Goal: Information Seeking & Learning: Learn about a topic

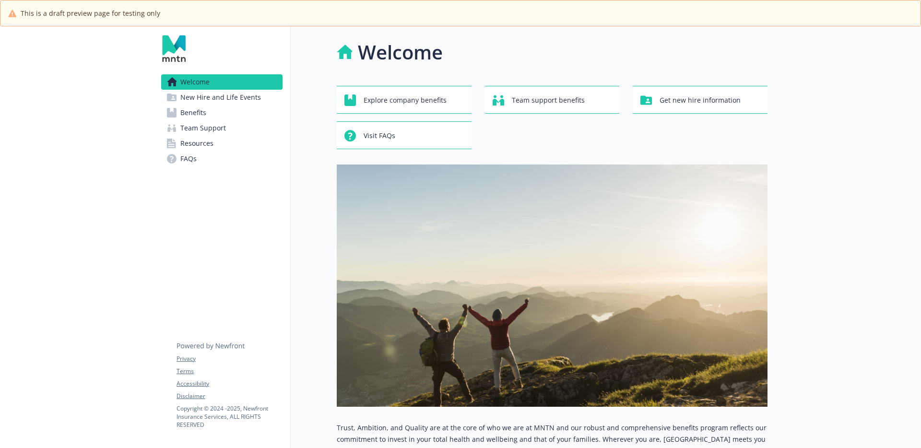
click at [227, 114] on link "Benefits" at bounding box center [221, 112] width 121 height 15
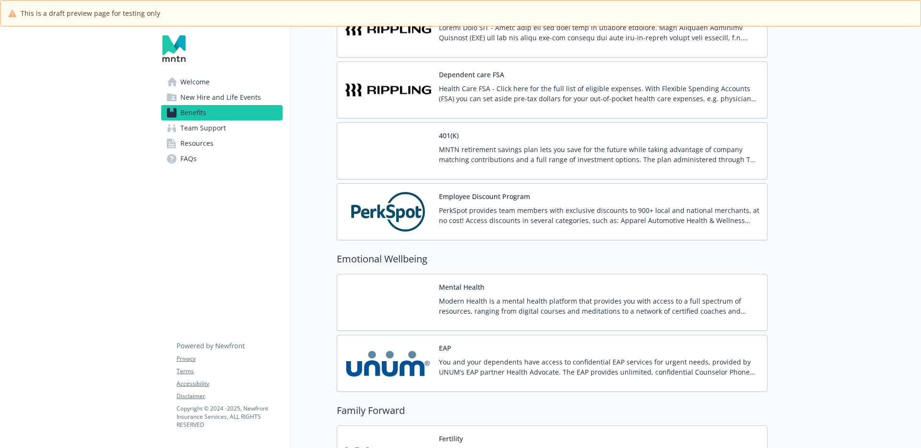
scroll to position [2003, 0]
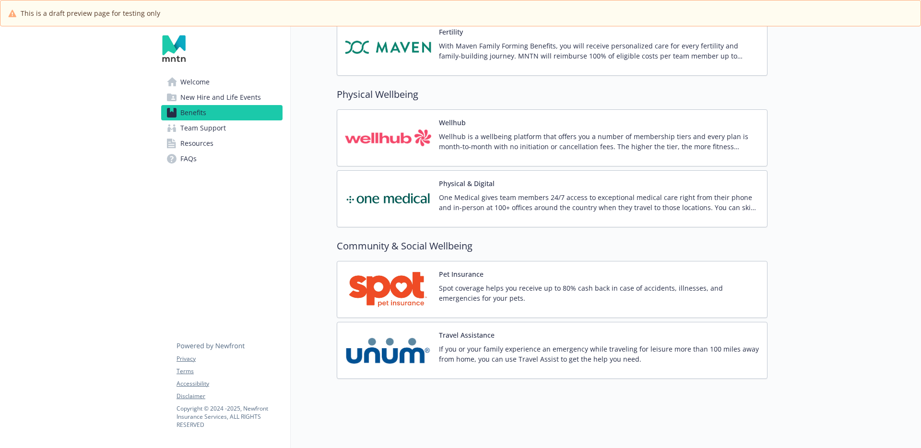
click at [194, 79] on span "Welcome" at bounding box center [194, 81] width 29 height 15
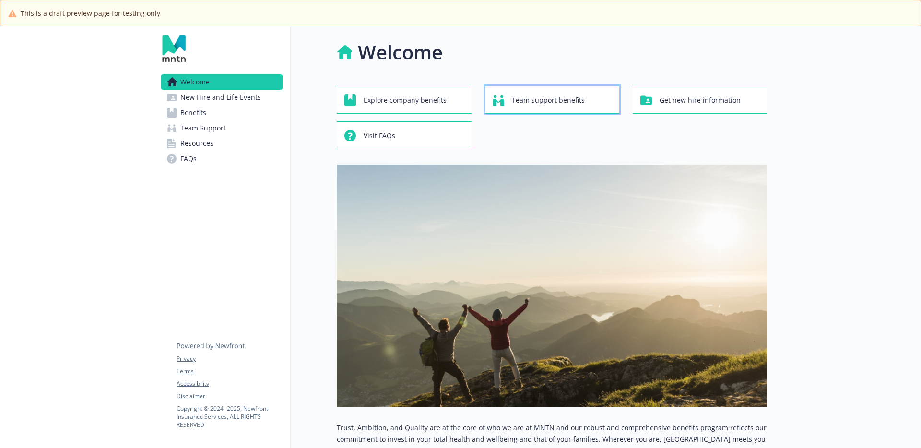
click at [541, 100] on span "Team support benefits" at bounding box center [548, 100] width 73 height 18
